Goal: Transaction & Acquisition: Purchase product/service

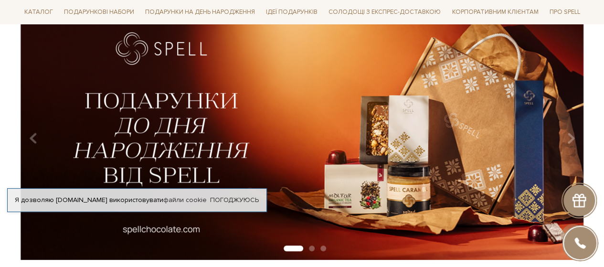
scroll to position [143, 0]
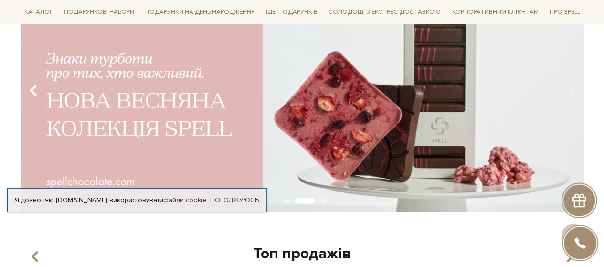
click at [29, 86] on button "Carousel Navigation" at bounding box center [35, 91] width 13 height 22
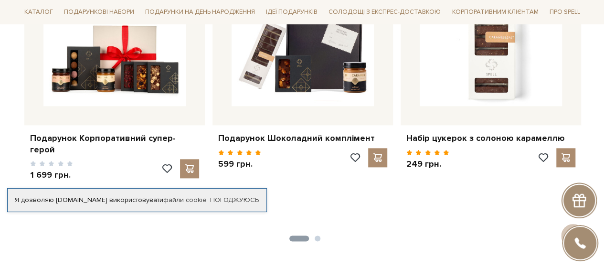
scroll to position [430, 0]
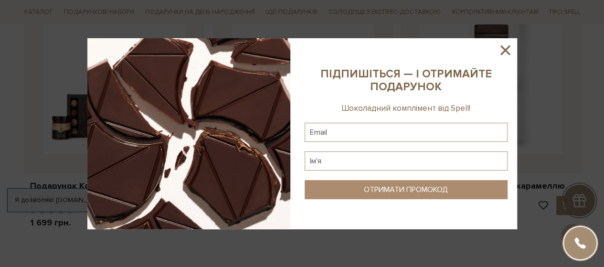
click at [507, 47] on icon at bounding box center [505, 50] width 10 height 10
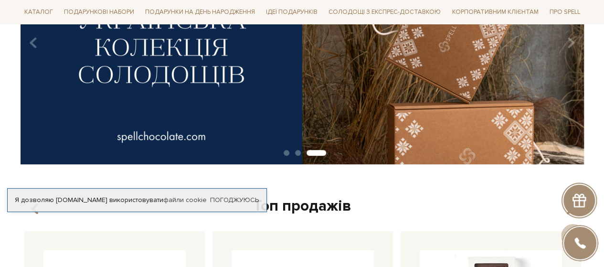
scroll to position [0, 0]
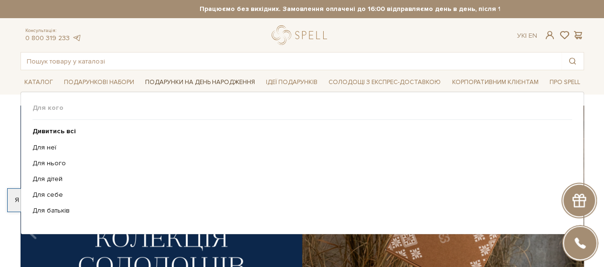
click at [201, 79] on span "Подарунки на День народження" at bounding box center [199, 82] width 117 height 15
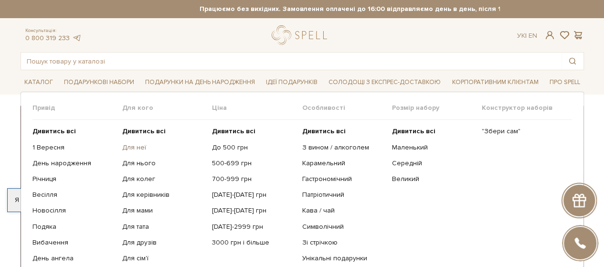
click at [127, 144] on link "Для неї" at bounding box center [163, 147] width 83 height 9
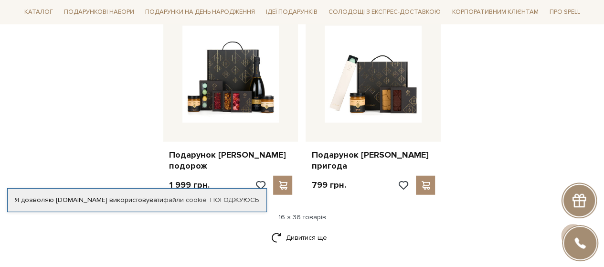
scroll to position [1337, 0]
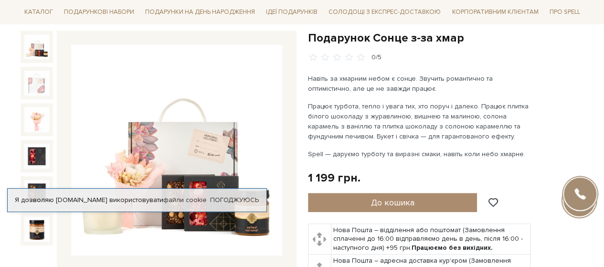
scroll to position [143, 0]
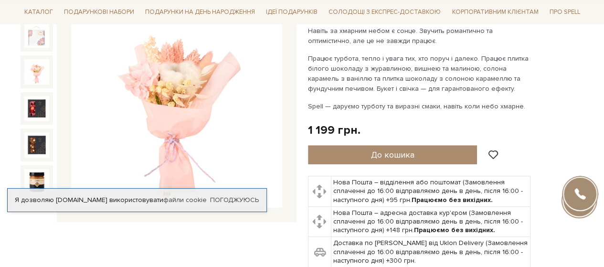
click at [35, 69] on img at bounding box center [36, 71] width 25 height 25
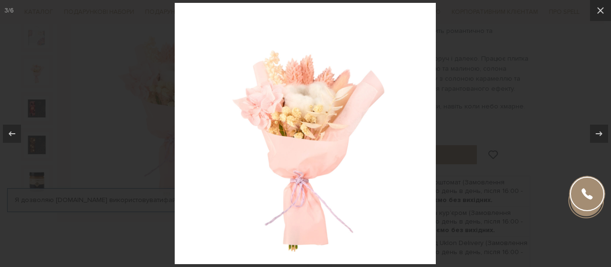
click at [334, 124] on img at bounding box center [305, 133] width 261 height 261
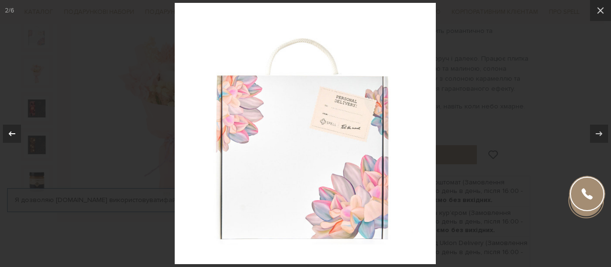
click at [10, 124] on button at bounding box center [16, 134] width 33 height 48
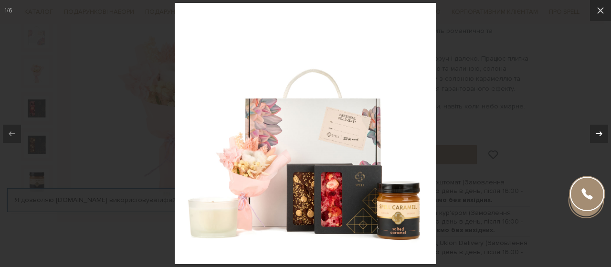
click at [591, 139] on div at bounding box center [599, 134] width 18 height 18
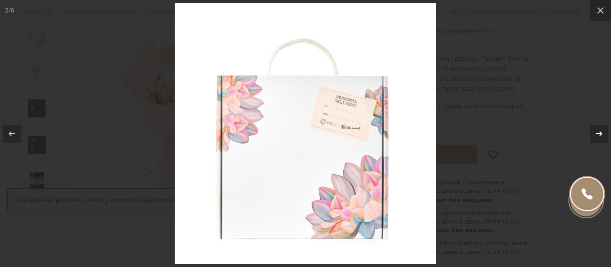
click at [594, 138] on icon at bounding box center [599, 133] width 11 height 11
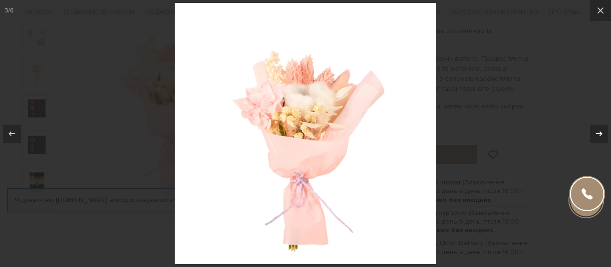
click at [594, 138] on icon at bounding box center [599, 133] width 11 height 11
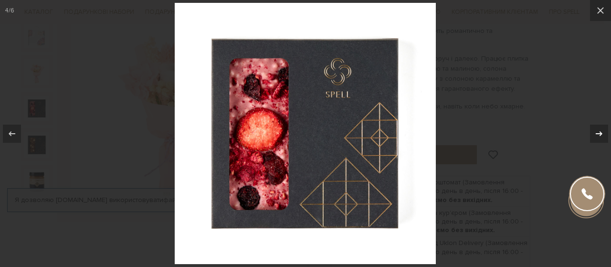
click at [594, 138] on icon at bounding box center [599, 133] width 11 height 11
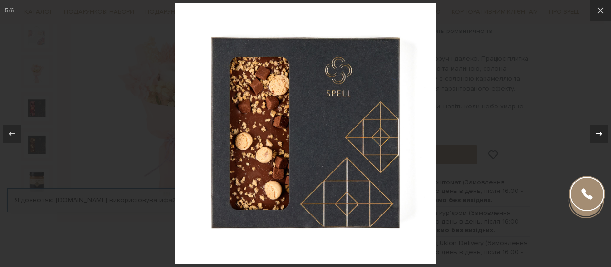
click at [594, 138] on icon at bounding box center [599, 133] width 11 height 11
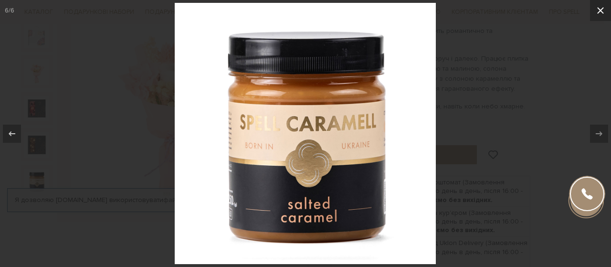
click at [600, 15] on icon at bounding box center [600, 10] width 11 height 11
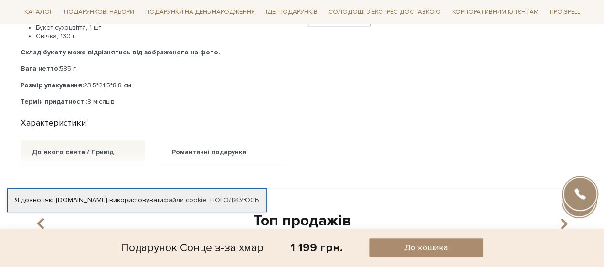
scroll to position [716, 0]
